Goal: Task Accomplishment & Management: Use online tool/utility

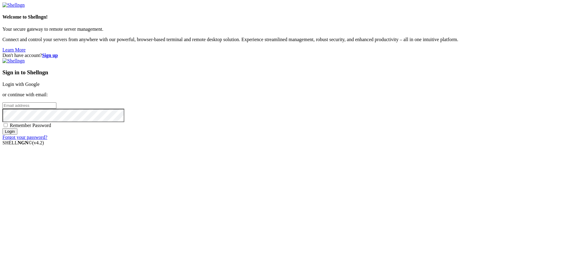
click at [40, 87] on link "Login with Google" at bounding box center [20, 84] width 37 height 5
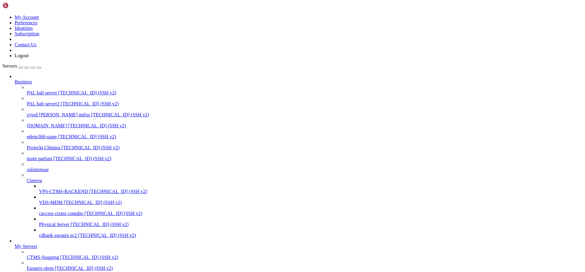
scroll to position [87, 0]
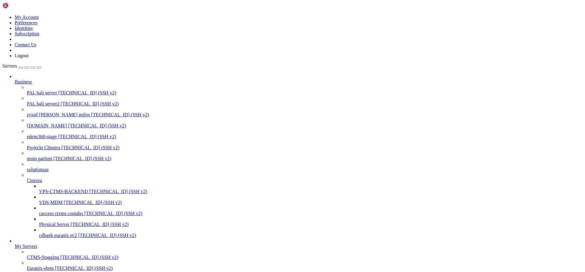
scroll to position [0, 0]
click at [37, 90] on span "PAL bali server" at bounding box center [42, 92] width 30 height 5
click at [61, 101] on span "[TECHNICAL_ID] (SSH v2)" at bounding box center [90, 103] width 58 height 5
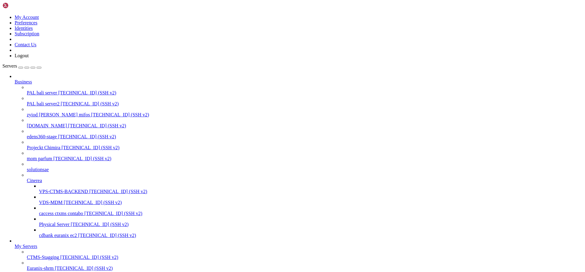
drag, startPoint x: 139, startPoint y: 758, endPoint x: 5, endPoint y: 700, distance: 145.3
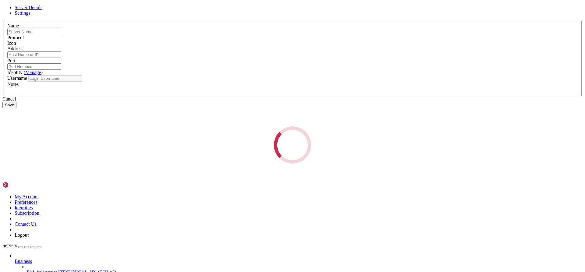
type input "PAL bali server2"
type input "[TECHNICAL_ID]"
type input "22"
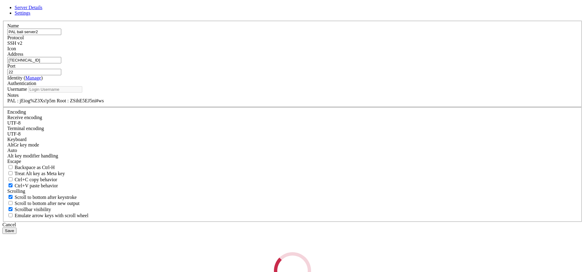
type input "pal"
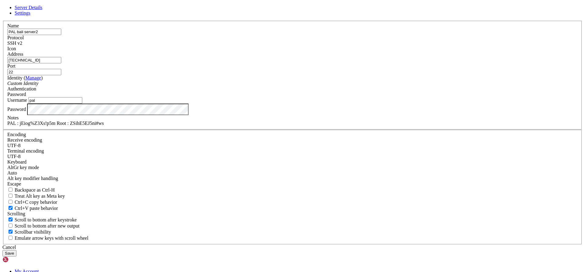
click at [2, 21] on icon at bounding box center [2, 21] width 0 height 0
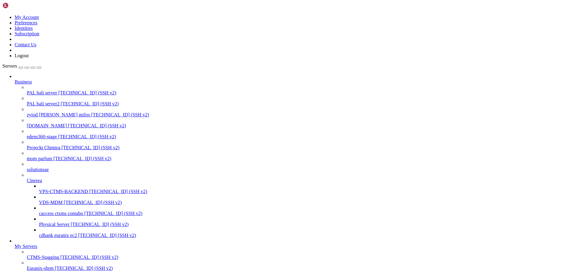
scroll to position [112, 0]
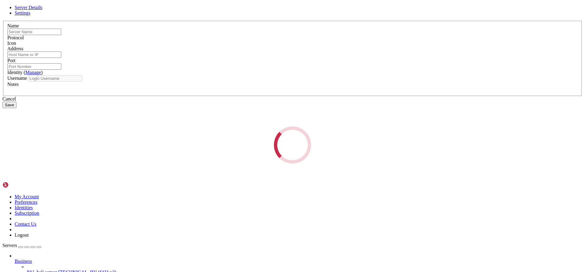
type input "PAL bali server2"
type input "[TECHNICAL_ID]"
type input "22"
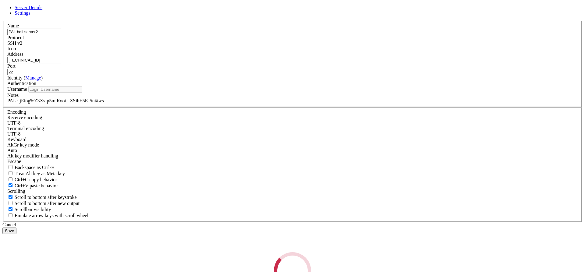
type input "pal"
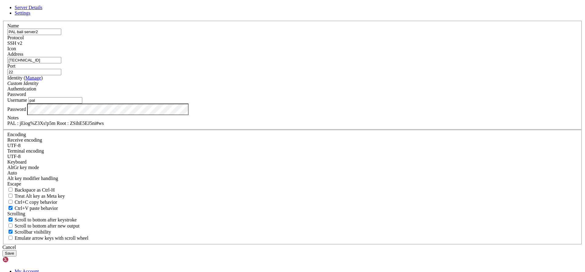
click at [291, 126] on div "PAL : jEiog%Z3Xs!p5m Root : ZSihE5EJ5ni#ws" at bounding box center [292, 123] width 571 height 5
click at [307, 126] on div "PAL : jEiog%Z3Xs!p5m Root : ZSihE5EJ5ni#ws" at bounding box center [292, 123] width 571 height 5
drag, startPoint x: 305, startPoint y: 192, endPoint x: 273, endPoint y: 194, distance: 32.0
click at [273, 126] on div "PAL : jEiog%Z3Xs!p5m Root : ZSihE5EJ5ni#ws" at bounding box center [292, 123] width 571 height 5
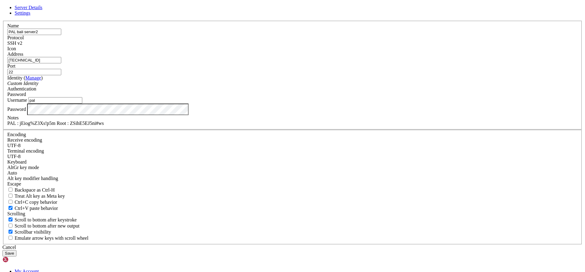
click at [306, 126] on div "PAL : jEiog%Z3Xs!p5m Root : ZSihE5EJ5ni#ws" at bounding box center [292, 123] width 571 height 5
drag, startPoint x: 312, startPoint y: 191, endPoint x: 272, endPoint y: 194, distance: 40.1
click at [272, 126] on div "PAL : jEiog%Z3Xs!p5m Root : ZSihE5EJ5ni#wsasdf" at bounding box center [292, 123] width 571 height 5
copy div "ZSihE5EJ5ni#wsasdf"
click at [16, 250] on button "Save" at bounding box center [9, 253] width 14 height 6
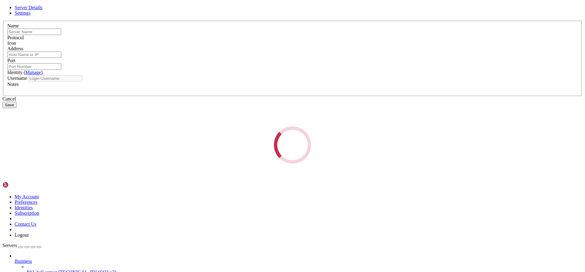
type input "PAL bali server2"
type input "[TECHNICAL_ID]"
type input "22"
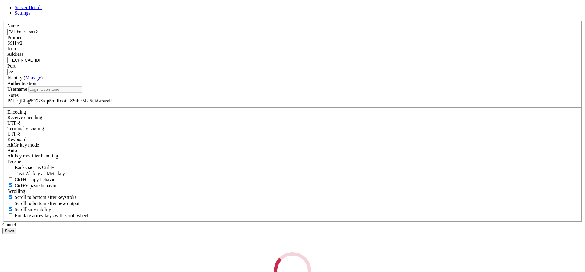
type input "pal"
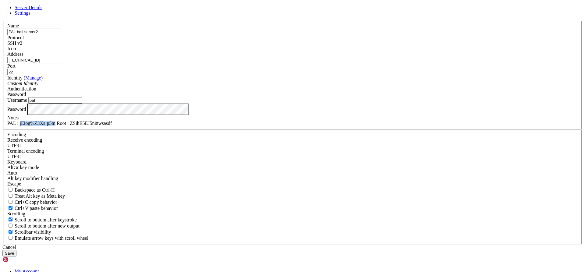
drag, startPoint x: 258, startPoint y: 192, endPoint x: 226, endPoint y: 194, distance: 32.1
click at [226, 126] on div "PAL : jEiog%Z3Xs!p5m Root : ZSihE5EJ5ni#wsasdf" at bounding box center [292, 123] width 571 height 5
copy div "jEiog%Z3Xs!p5m"
click at [328, 245] on div "Cancel" at bounding box center [292, 247] width 580 height 5
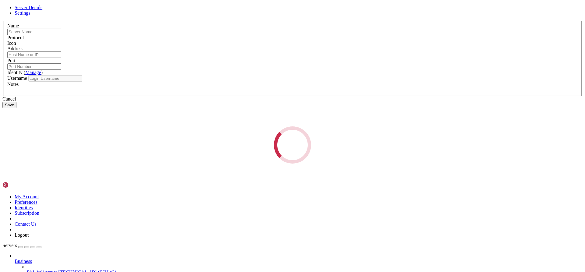
type input "PAL bali server2"
type input "[TECHNICAL_ID]"
type input "22"
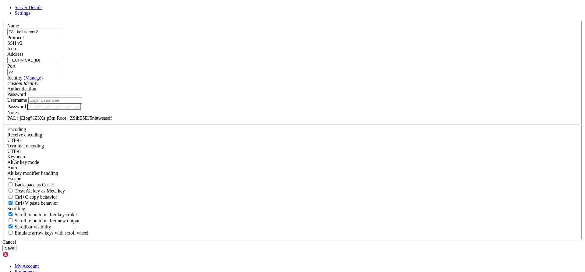
type input "pal"
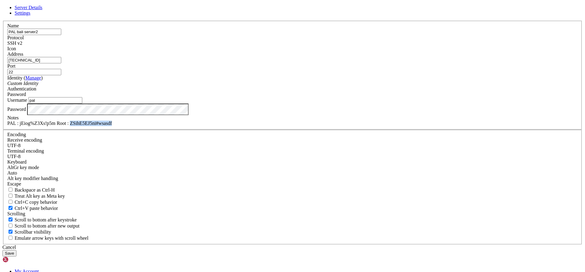
drag, startPoint x: 273, startPoint y: 191, endPoint x: 316, endPoint y: 193, distance: 43.0
click at [316, 126] on div "PAL : jEiog%Z3Xs!p5m Root : ZSihE5EJ5ni#wsasdf" at bounding box center [292, 123] width 571 height 5
copy div "ZSihE5EJ5ni#wsasdf"
click at [328, 245] on div "Cancel" at bounding box center [292, 247] width 580 height 5
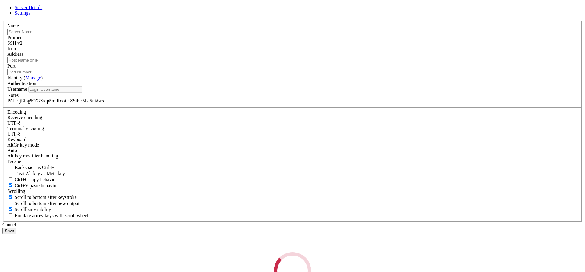
type input "PAL bali server"
type input "[TECHNICAL_ID]"
type input "22"
type input "root"
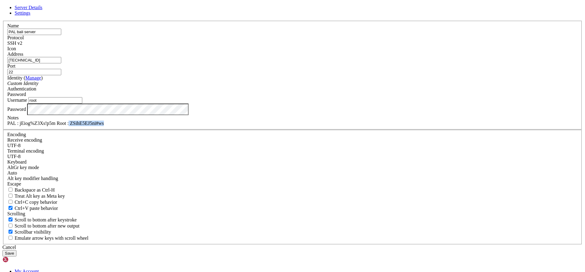
drag, startPoint x: 271, startPoint y: 192, endPoint x: 318, endPoint y: 194, distance: 46.7
click at [318, 126] on div "PAL : jEiog%Z3Xs!p5m Root : ZSihE5EJ5ni#ws" at bounding box center [292, 123] width 571 height 5
drag, startPoint x: 272, startPoint y: 192, endPoint x: 330, endPoint y: 196, distance: 57.8
click at [330, 126] on div "PAL : jEiog%Z3Xs!p5m Root : ZSihE5EJ5ni#ws" at bounding box center [292, 123] width 571 height 5
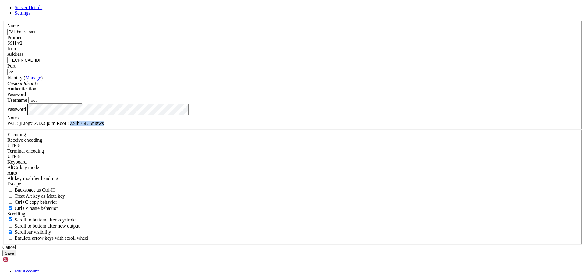
paste div
click at [16, 250] on button "Save" at bounding box center [9, 253] width 14 height 6
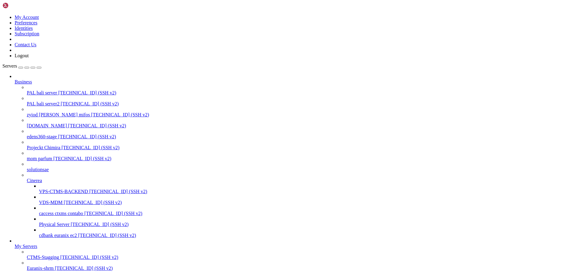
click at [51, 90] on span "PAL bali server" at bounding box center [42, 92] width 30 height 5
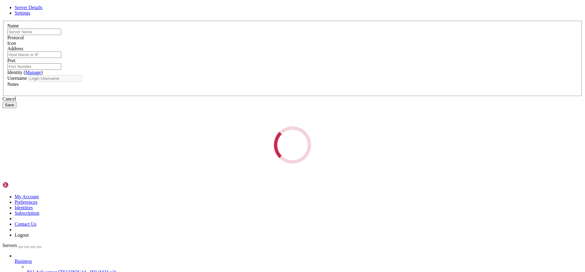
type input "PAL bali server2"
type input "[TECHNICAL_ID]"
type input "22"
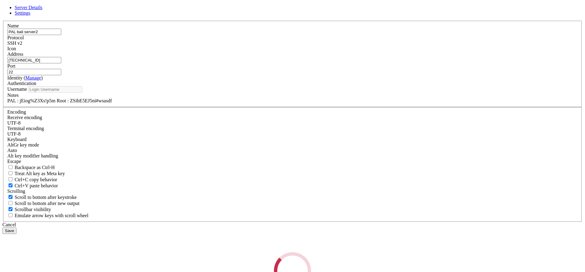
type input "pal"
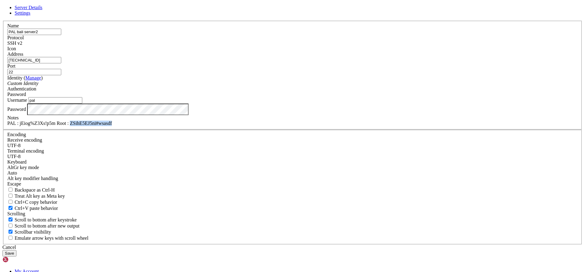
drag, startPoint x: 272, startPoint y: 193, endPoint x: 316, endPoint y: 197, distance: 44.4
click at [316, 126] on div "PAL : jEiog%Z3Xs!p5m Root : ZSihE5EJ5ni#wsasdf" at bounding box center [292, 123] width 571 height 5
copy div "ZSihE5EJ5ni#wsasdf"
click at [331, 245] on div "Cancel" at bounding box center [292, 247] width 580 height 5
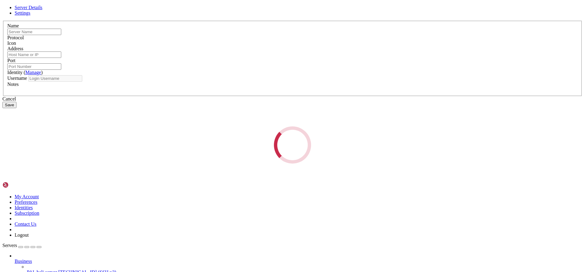
type input "PAL bali server"
type input "[TECHNICAL_ID]"
type input "22"
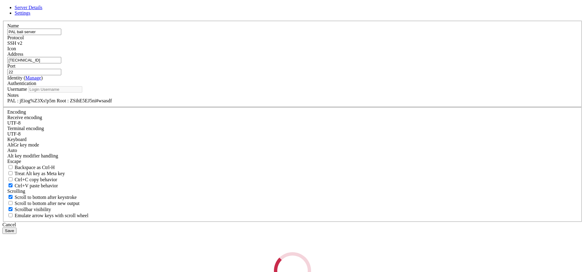
type input "root"
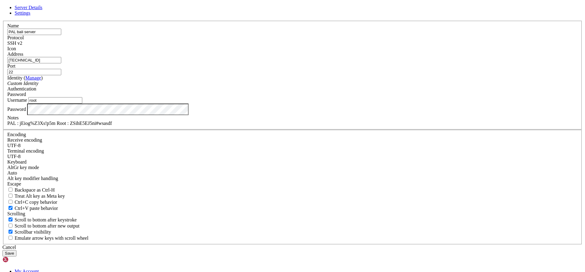
click at [16, 250] on button "Save" at bounding box center [9, 253] width 14 height 6
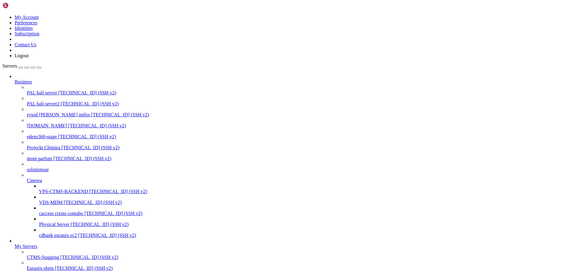
click at [34, 90] on span "PAL bali server" at bounding box center [42, 92] width 30 height 5
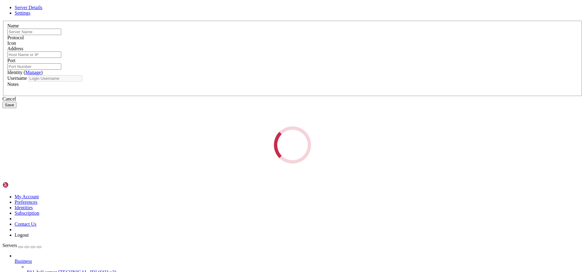
type input "PAL bali server"
type input "[TECHNICAL_ID]"
type input "22"
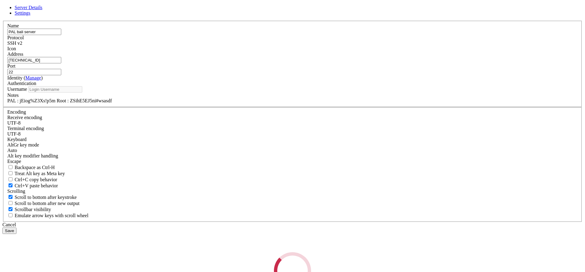
type input "root"
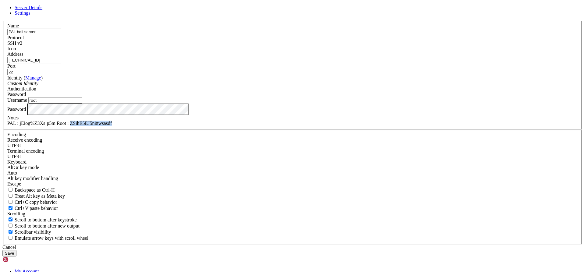
drag, startPoint x: 272, startPoint y: 191, endPoint x: 312, endPoint y: 192, distance: 39.9
click at [312, 126] on div "PAL : jEiog%Z3Xs!p5m Root : ZSihE5EJ5ni#wsasdf" at bounding box center [292, 123] width 571 height 5
copy div "ZSihE5EJ5ni#wsasdf"
click at [16, 250] on button "Save" at bounding box center [9, 253] width 14 height 6
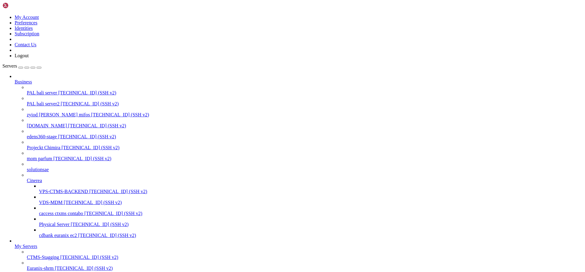
click at [59, 90] on span "[TECHNICAL_ID] (SSH v2)" at bounding box center [87, 92] width 58 height 5
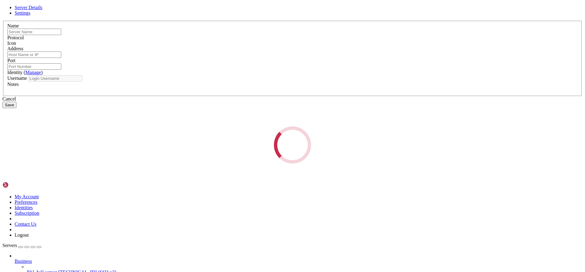
type input "PAL bali server"
type input "[TECHNICAL_ID]"
type input "22"
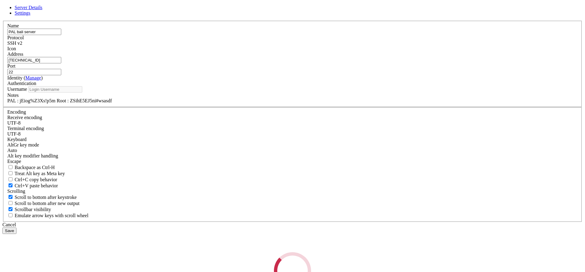
type input "root"
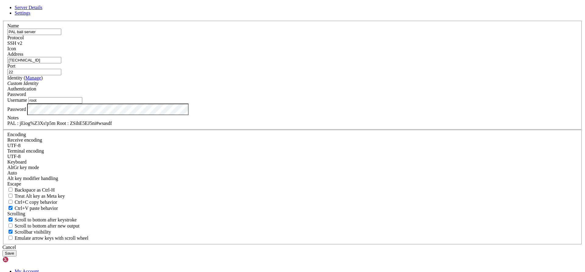
click at [286, 86] on div "Custom Identity" at bounding box center [292, 83] width 571 height 5
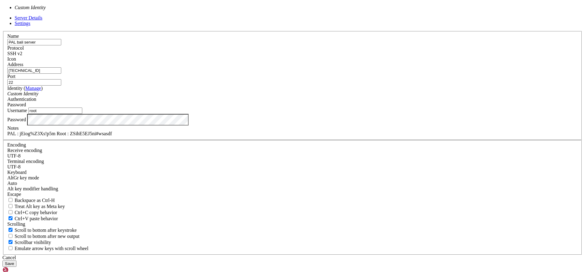
click at [27, 113] on label "Username" at bounding box center [17, 110] width 20 height 5
click at [82, 114] on input "root" at bounding box center [55, 111] width 54 height 6
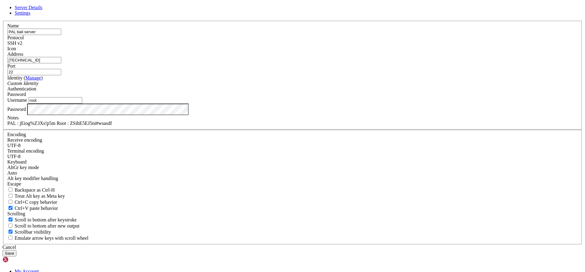
click at [205, 150] on div "Name PAL bali server Protocol SSH v2 Icon Address [TECHNICAL_ID] ( Manage )" at bounding box center [292, 133] width 580 height 224
click at [16, 250] on button "Save" at bounding box center [9, 253] width 14 height 6
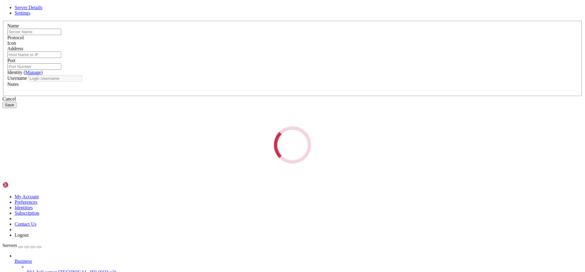
type input "PAL bali server2"
type input "[TECHNICAL_ID]"
type input "22"
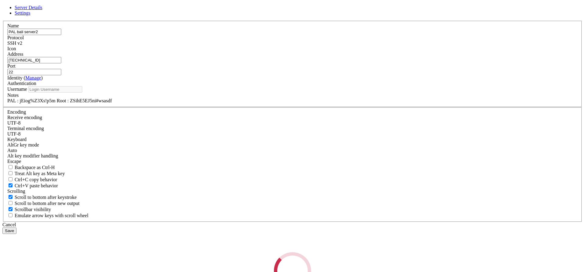
type input "pal"
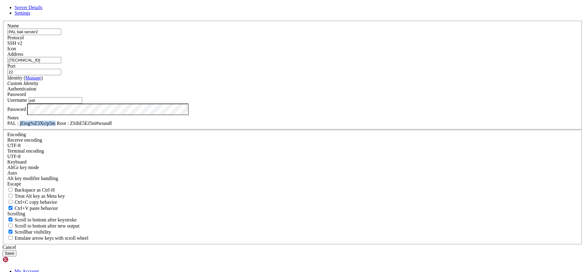
drag, startPoint x: 257, startPoint y: 191, endPoint x: 226, endPoint y: 193, distance: 31.4
click at [226, 126] on div "PAL : jEiog%Z3Xs!p5m Root : ZSihE5EJ5ni#wsasdf" at bounding box center [292, 123] width 571 height 5
copy div "jEiog%Z3Xs!p5m"
click at [16, 250] on button "Save" at bounding box center [9, 253] width 14 height 6
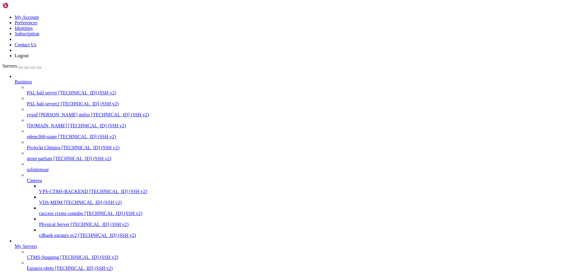
click at [41, 101] on span "PAL bali server2" at bounding box center [43, 103] width 33 height 5
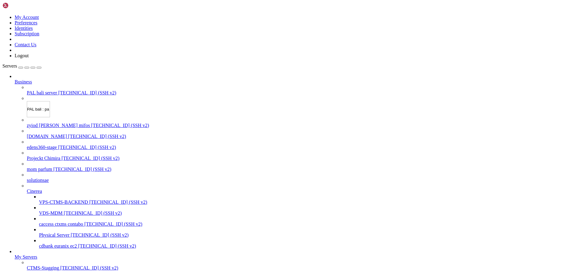
type input "PAL bali : pal"
click at [53, 63] on div "Servers Business PAL bali server [TECHNICAL_ID] (SSH v2) PAL bali : pal zyiod […" at bounding box center [292, 183] width 580 height 241
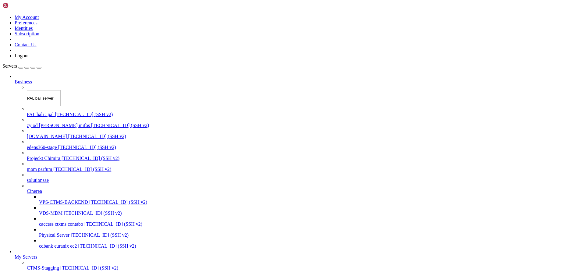
click at [43, 90] on input "PAL bali server" at bounding box center [44, 98] width 34 height 16
click at [44, 90] on input "PAL bali server" at bounding box center [44, 98] width 34 height 16
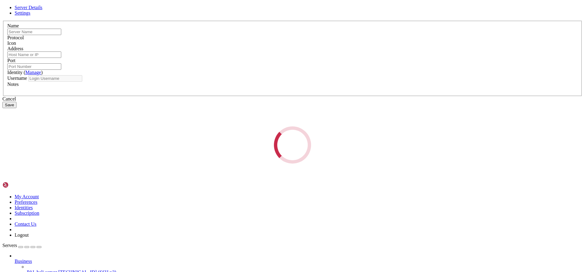
type input "PAL bali server"
type input "[TECHNICAL_ID]"
type input "22"
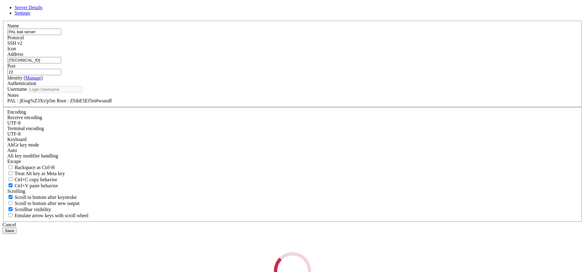
type input "root"
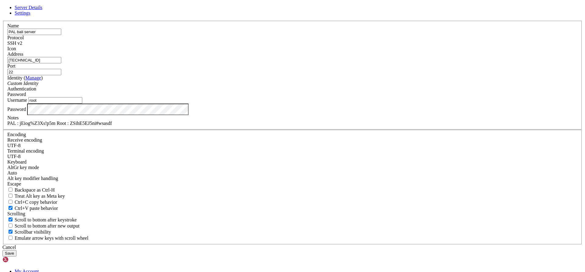
drag, startPoint x: 233, startPoint y: 80, endPoint x: 278, endPoint y: 80, distance: 45.4
click at [61, 35] on input "PAL bali server" at bounding box center [34, 32] width 54 height 6
type input "PAL bali : root"
click at [16, 250] on button "Save" at bounding box center [9, 253] width 14 height 6
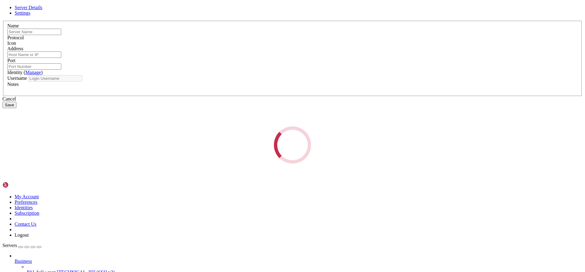
type input "PAL bali : pal"
type input "[TECHNICAL_ID]"
type input "22"
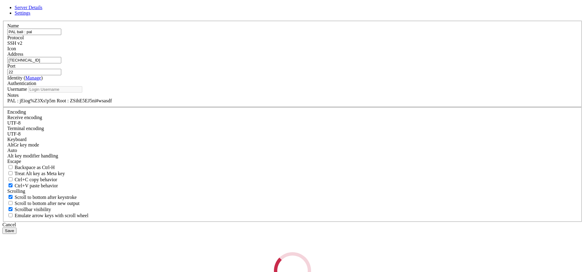
type input "pal"
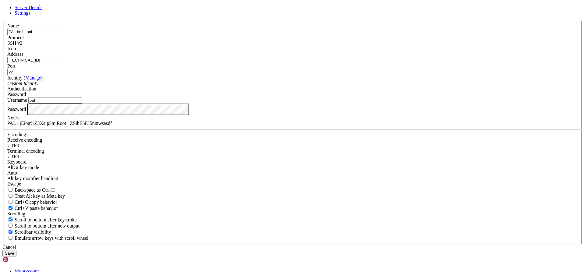
click at [337, 245] on div "Cancel" at bounding box center [292, 247] width 580 height 5
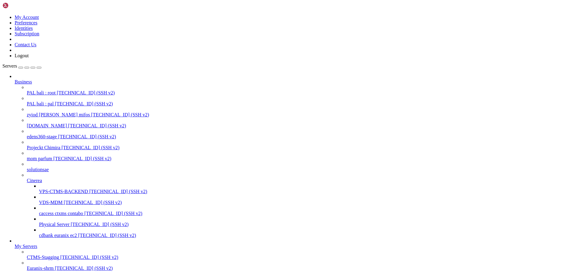
click at [51, 90] on span "PAL bali : root" at bounding box center [41, 92] width 29 height 5
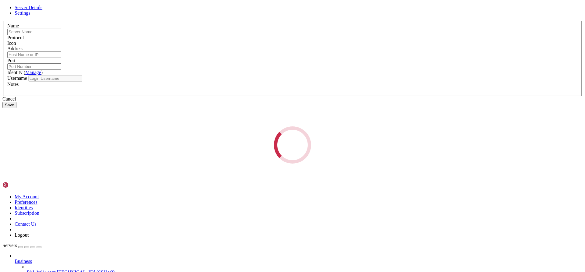
type input "PAL bali : root"
type input "[TECHNICAL_ID]"
type input "22"
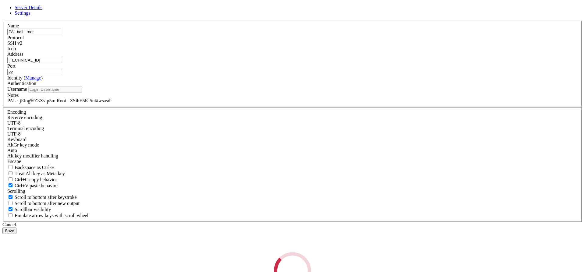
type input "root"
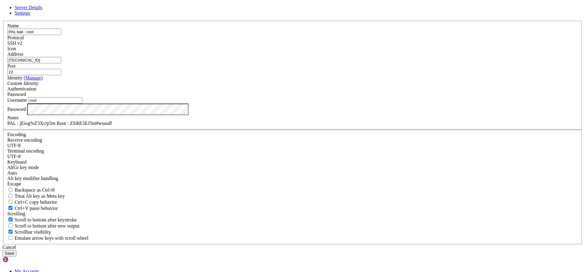
click at [284, 126] on div "PAL : jEiog%Z3Xs!p5m Root : ZSihE5EJ5ni#wsasdf" at bounding box center [292, 123] width 571 height 5
drag, startPoint x: 272, startPoint y: 191, endPoint x: 316, endPoint y: 193, distance: 43.3
click at [316, 126] on div "PAL : jEiog%Z3Xs!p5m Root : ZSihE5EJ5ni#wsasdf" at bounding box center [292, 123] width 571 height 5
paste div
click at [334, 245] on div "Cancel" at bounding box center [292, 247] width 580 height 5
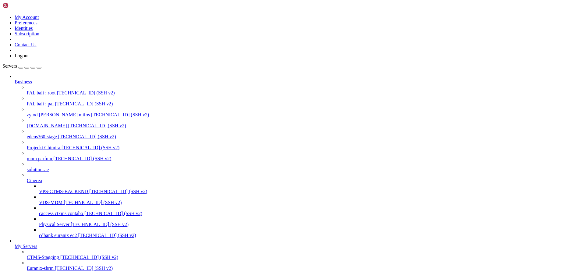
click at [54, 266] on span "Euranix-shrm" at bounding box center [40, 268] width 27 height 5
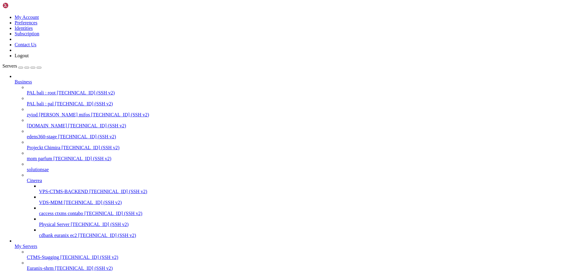
drag, startPoint x: 60, startPoint y: 656, endPoint x: 88, endPoint y: 654, distance: 27.8
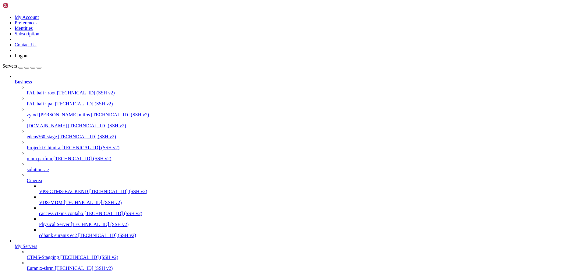
drag, startPoint x: 59, startPoint y: 655, endPoint x: 91, endPoint y: 655, distance: 32.0
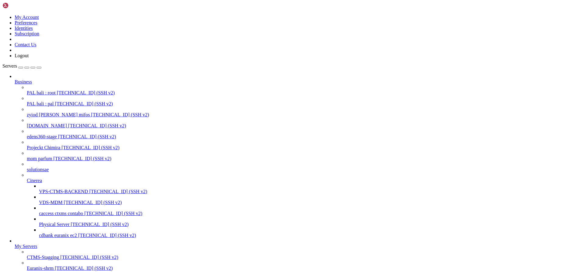
drag, startPoint x: 59, startPoint y: 650, endPoint x: 98, endPoint y: 651, distance: 38.7
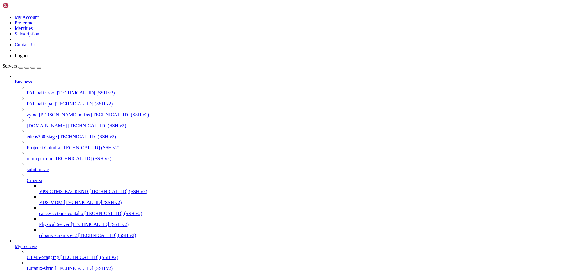
drag, startPoint x: 191, startPoint y: 639, endPoint x: 210, endPoint y: 638, distance: 19.2
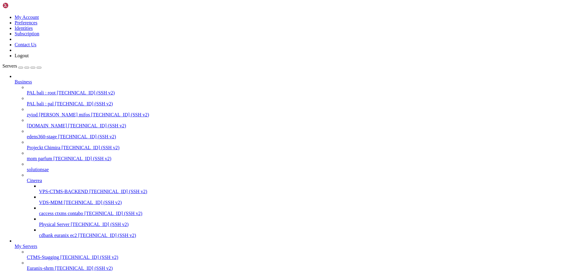
drag, startPoint x: 168, startPoint y: 711, endPoint x: 5, endPoint y: 600, distance: 196.6
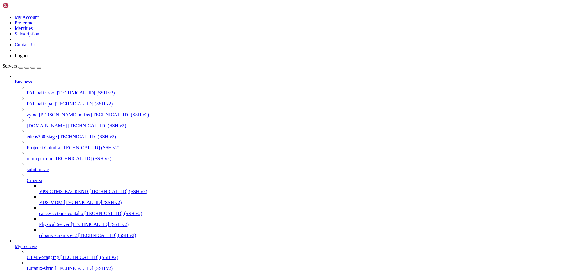
drag, startPoint x: 152, startPoint y: 648, endPoint x: 5, endPoint y: 601, distance: 153.8
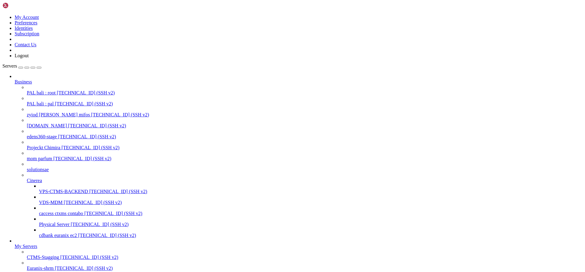
drag, startPoint x: 169, startPoint y: 712, endPoint x: 5, endPoint y: 599, distance: 198.6
